Goal: Task Accomplishment & Management: Use online tool/utility

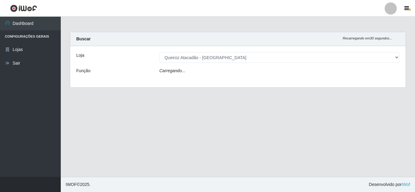
select select "462"
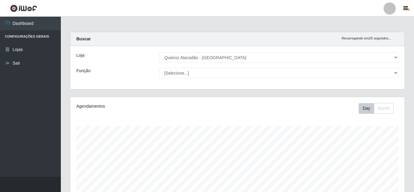
click at [245, 59] on select "[Selecione...] Queiroz [GEOGRAPHIC_DATA] - [GEOGRAPHIC_DATA]" at bounding box center [278, 57] width 239 height 11
click at [159, 52] on select "[Selecione...] Queiroz [GEOGRAPHIC_DATA] - [GEOGRAPHIC_DATA]" at bounding box center [278, 57] width 239 height 11
click at [252, 56] on select "[Selecione...] Queiroz [GEOGRAPHIC_DATA] - [GEOGRAPHIC_DATA]" at bounding box center [278, 57] width 239 height 11
click at [159, 52] on select "[Selecione...] Queiroz [GEOGRAPHIC_DATA] - [GEOGRAPHIC_DATA]" at bounding box center [278, 57] width 239 height 11
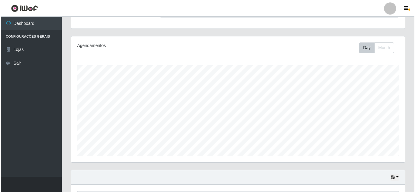
scroll to position [157, 0]
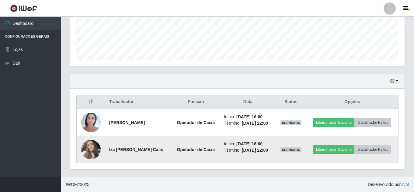
click at [96, 143] on img at bounding box center [90, 150] width 19 height 26
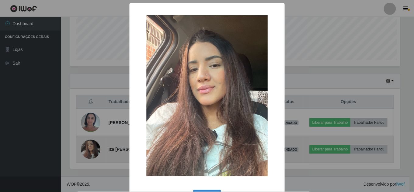
scroll to position [126, 331]
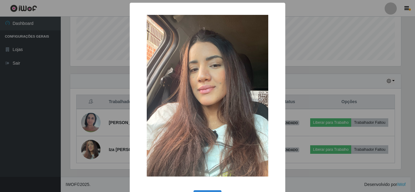
click at [342, 47] on div "× OK Cancel" at bounding box center [207, 96] width 415 height 192
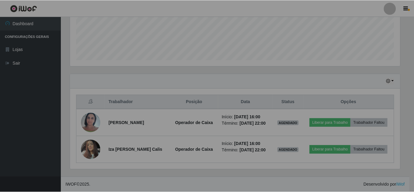
scroll to position [126, 334]
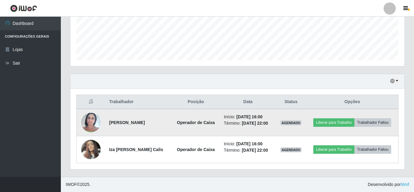
click at [86, 125] on img at bounding box center [90, 123] width 19 height 26
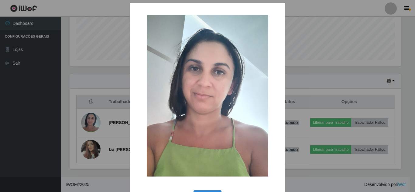
click at [108, 90] on div "× OK Cancel" at bounding box center [207, 96] width 415 height 192
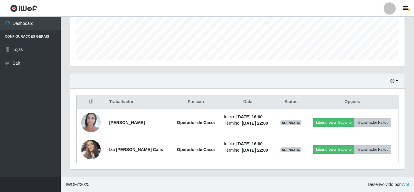
scroll to position [126, 334]
